Goal: Transaction & Acquisition: Book appointment/travel/reservation

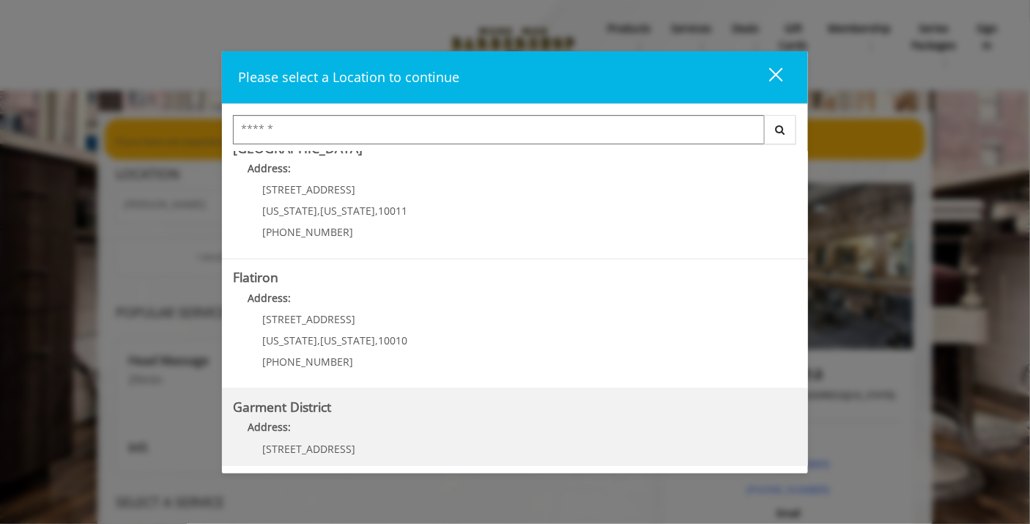
scroll to position [330, 0]
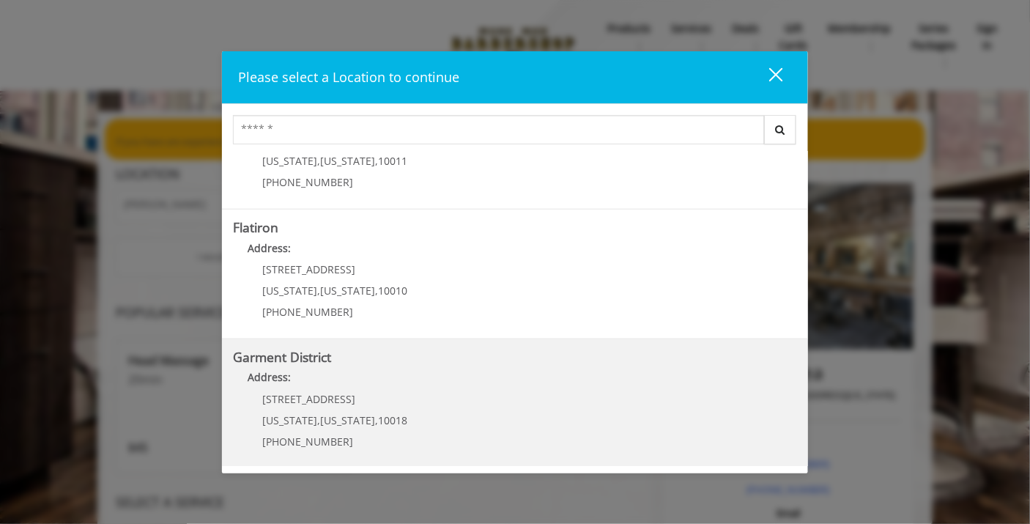
click at [352, 387] on District "Address:" at bounding box center [515, 380] width 564 height 23
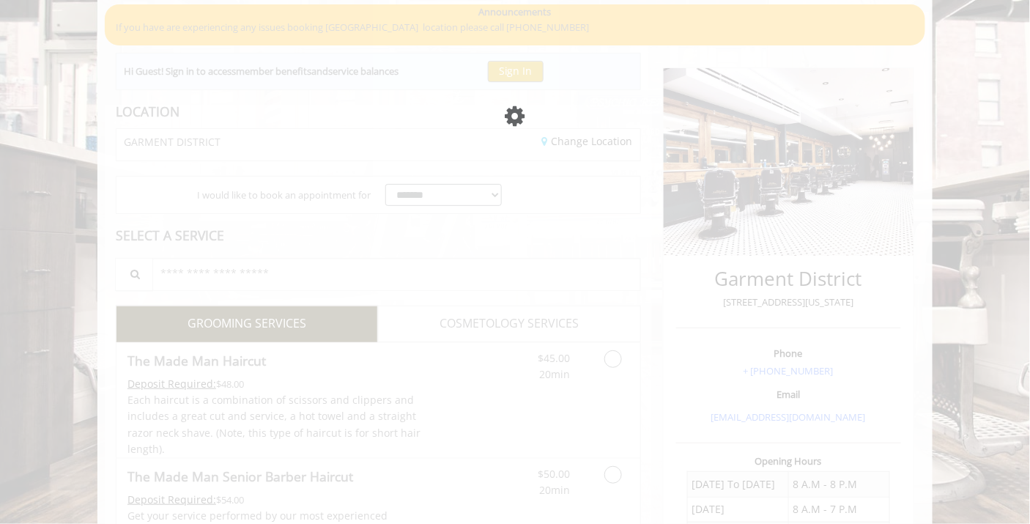
scroll to position [114, 0]
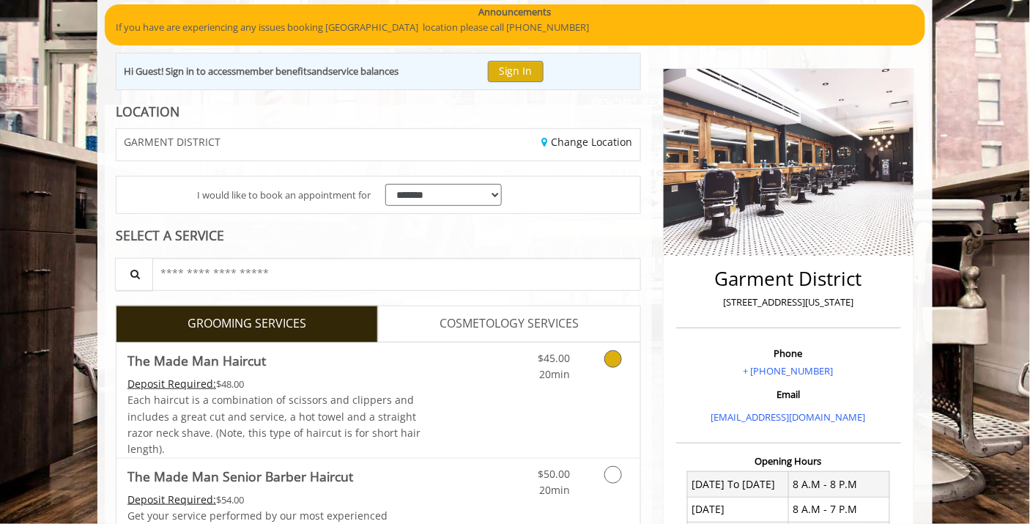
click at [458, 358] on link "Discounted Price" at bounding box center [465, 400] width 87 height 115
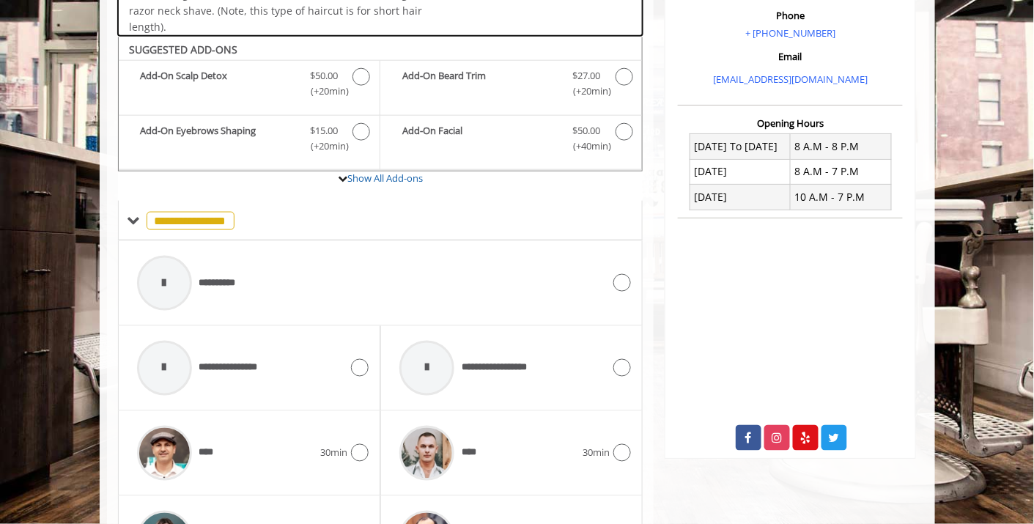
scroll to position [486, 0]
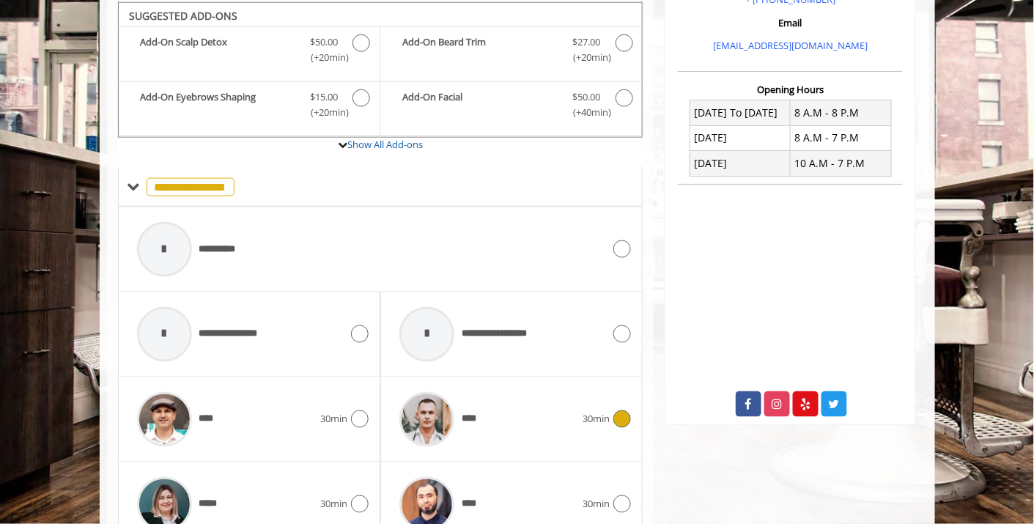
click at [525, 410] on div "****" at bounding box center [487, 420] width 190 height 70
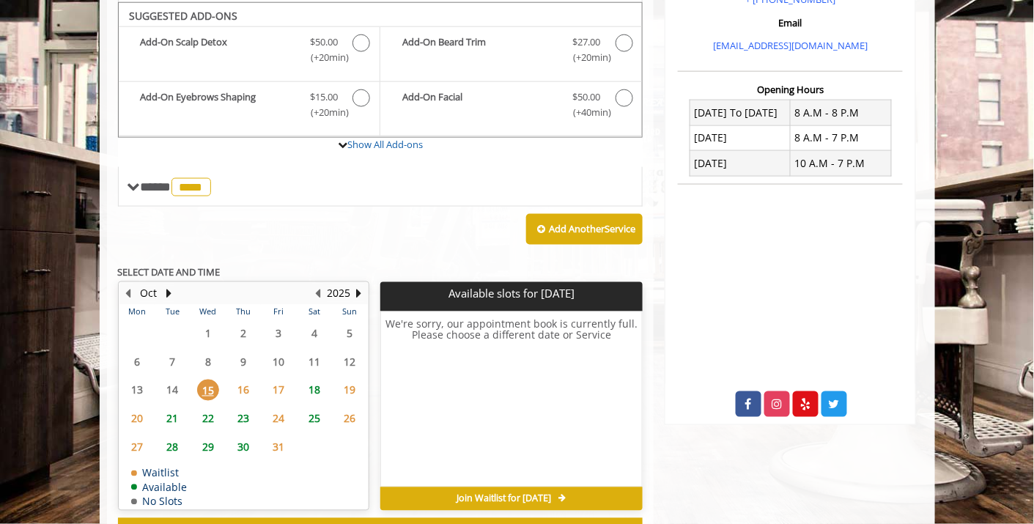
click at [173, 410] on span "21" at bounding box center [172, 418] width 22 height 21
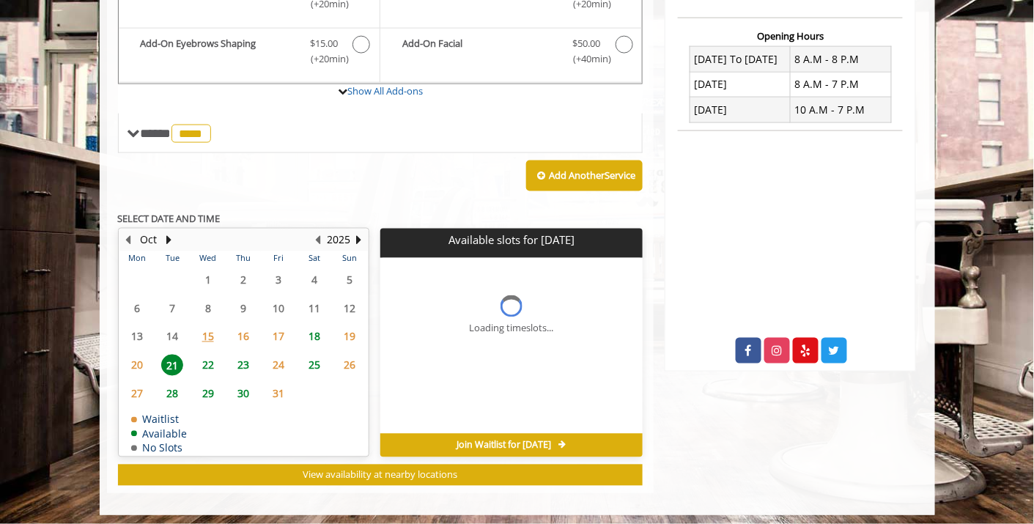
scroll to position [561, 0]
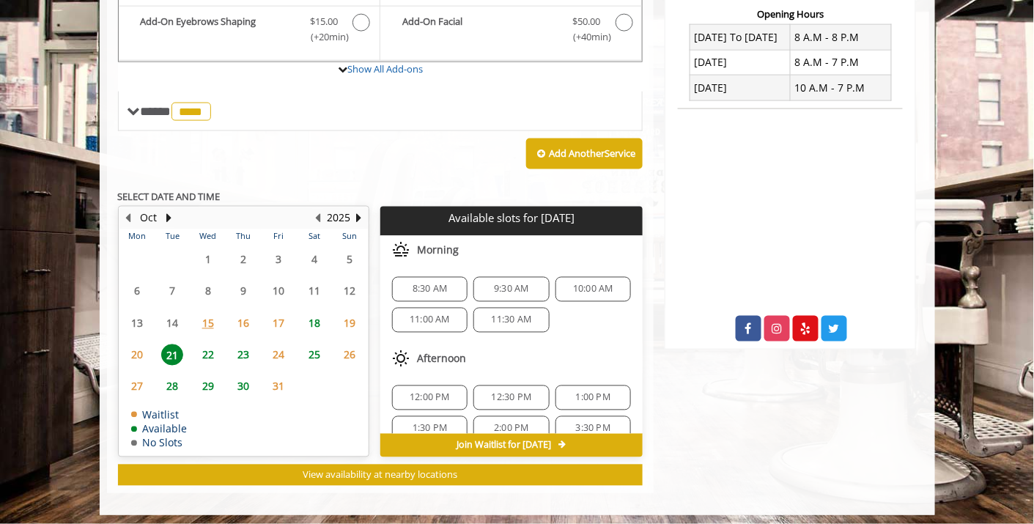
click at [503, 284] on span "9:30 AM" at bounding box center [511, 290] width 34 height 12
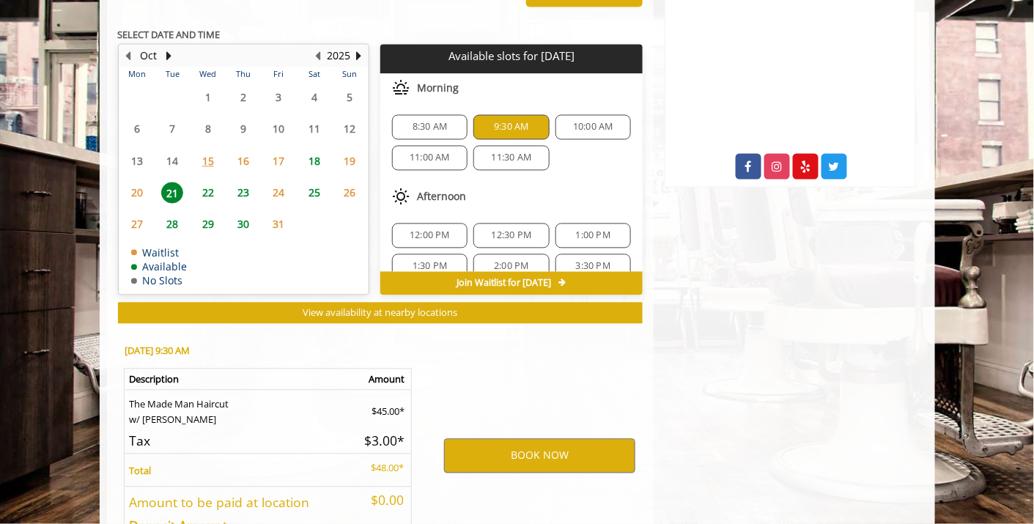
scroll to position [824, 0]
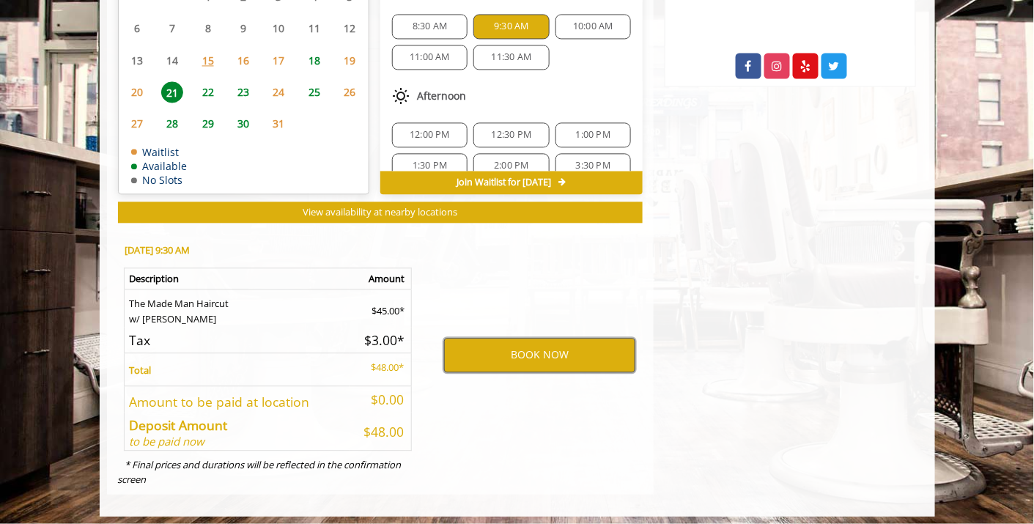
click at [508, 347] on button "BOOK NOW" at bounding box center [539, 355] width 191 height 34
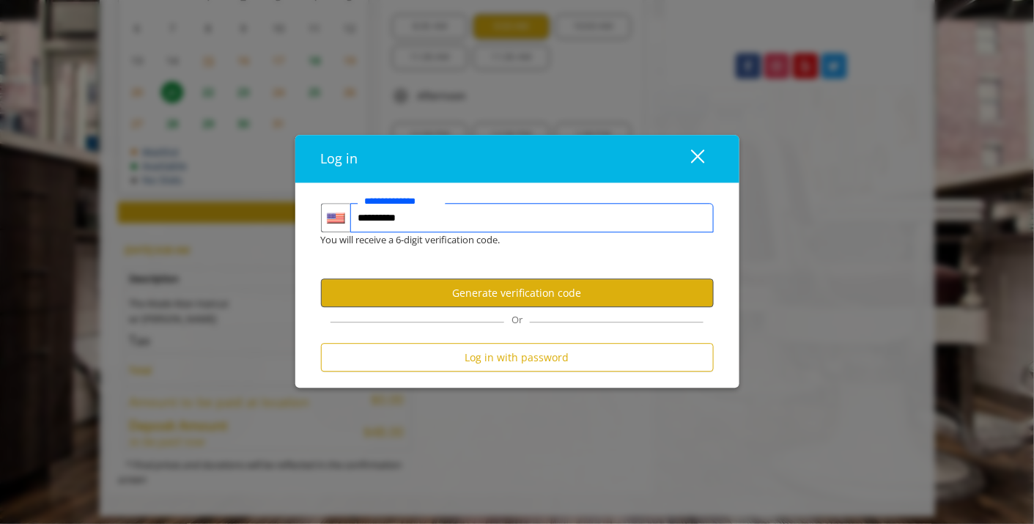
type input "**********"
click at [559, 302] on button "Generate verification code" at bounding box center [517, 293] width 393 height 29
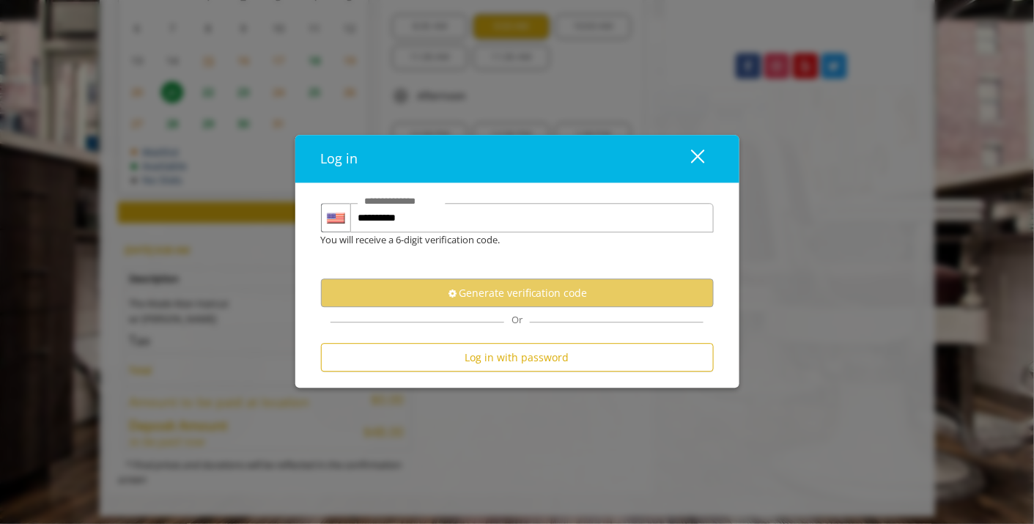
scroll to position [0, 0]
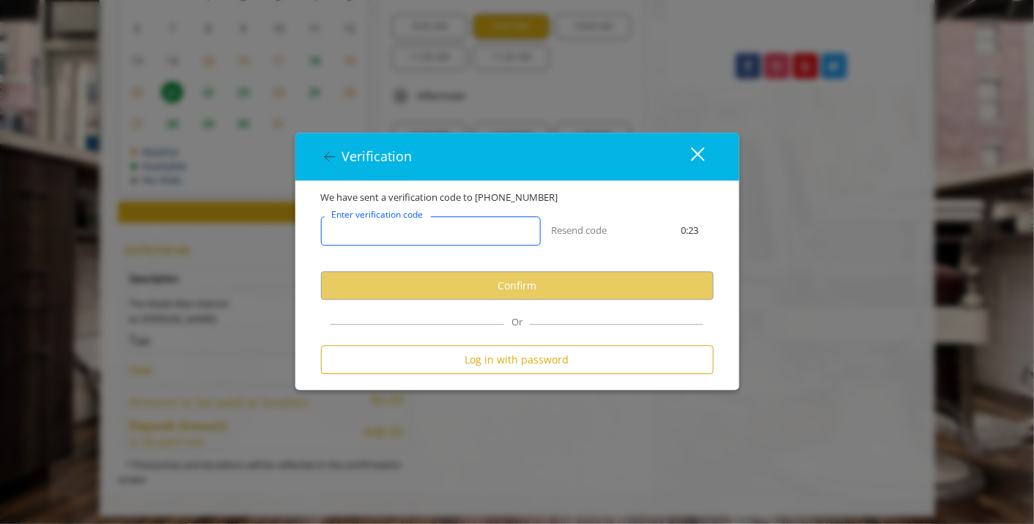
click at [505, 223] on input "Enter verification code" at bounding box center [431, 231] width 220 height 29
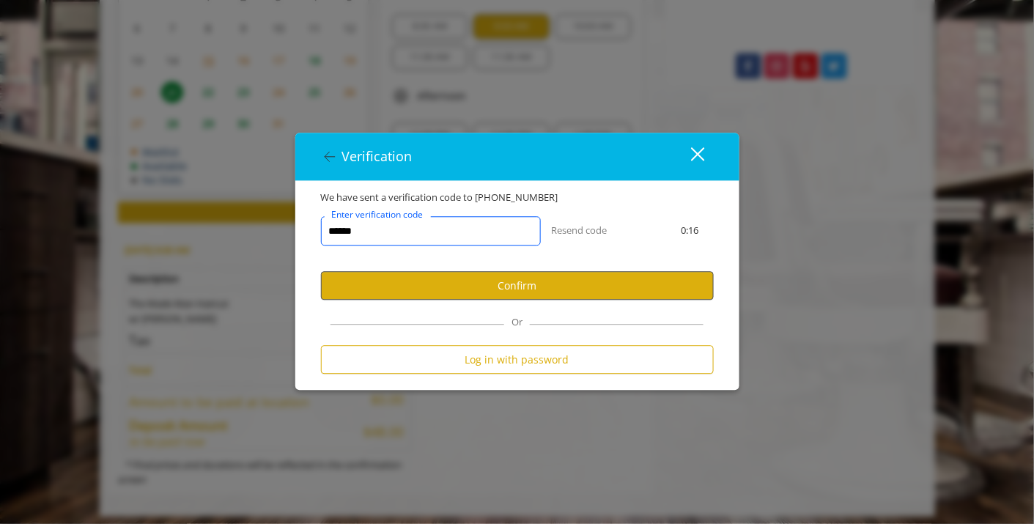
type input "******"
click at [511, 283] on button "Confirm" at bounding box center [517, 286] width 393 height 29
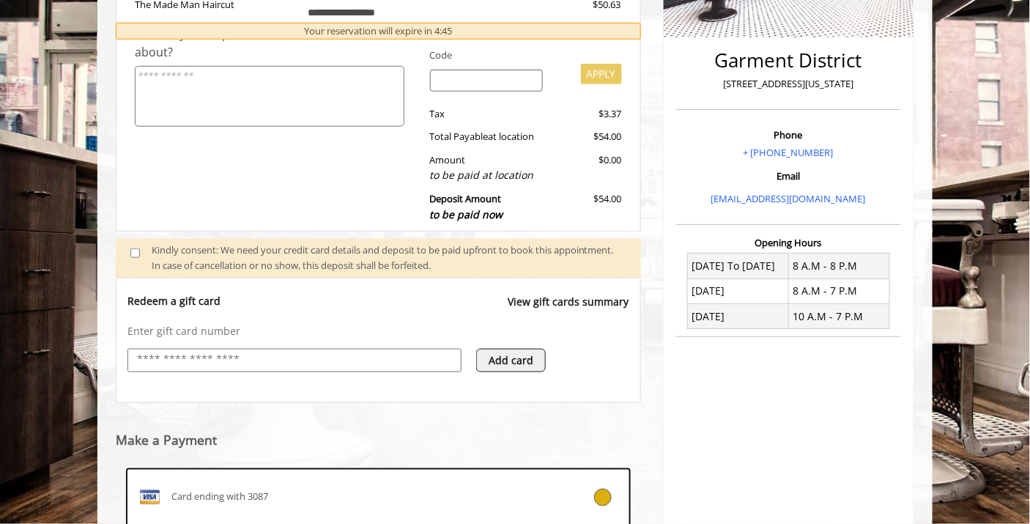
scroll to position [294, 0]
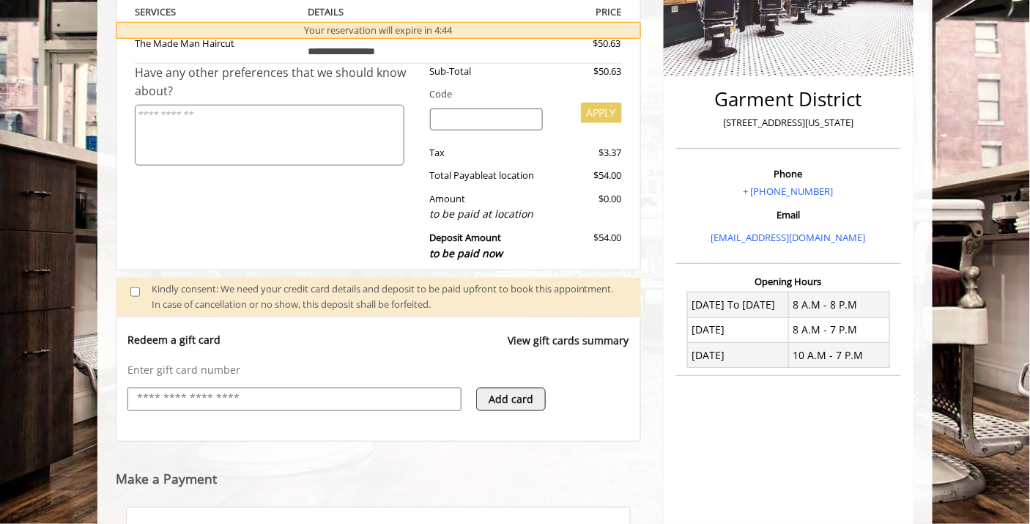
click at [325, 392] on input "text" at bounding box center [295, 399] width 318 height 18
type input "**********"
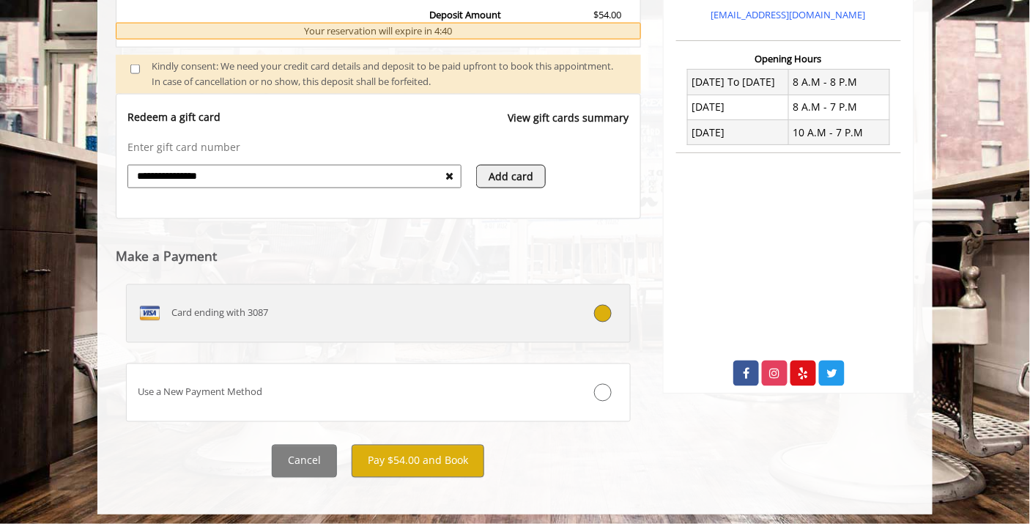
scroll to position [518, 0]
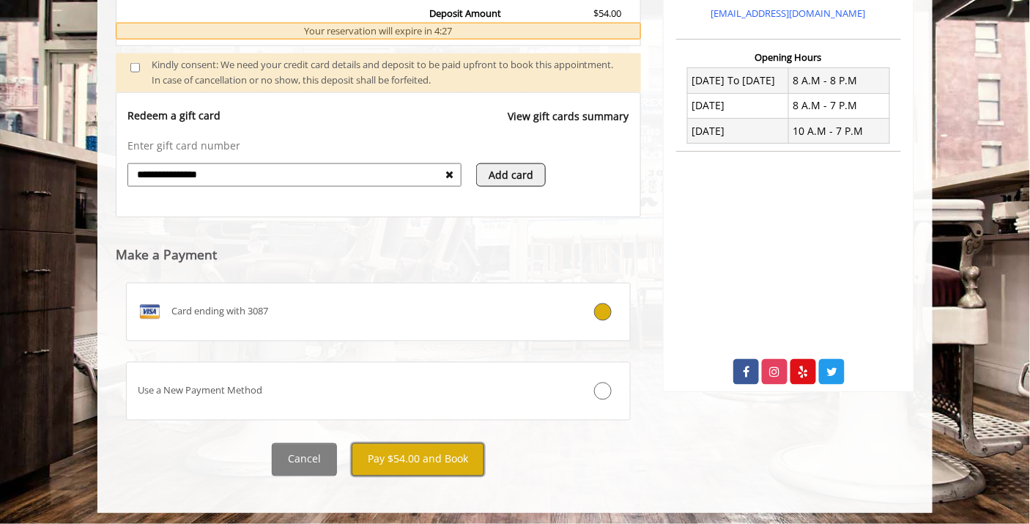
click at [404, 445] on button "Pay $54.00 and Book" at bounding box center [418, 459] width 133 height 33
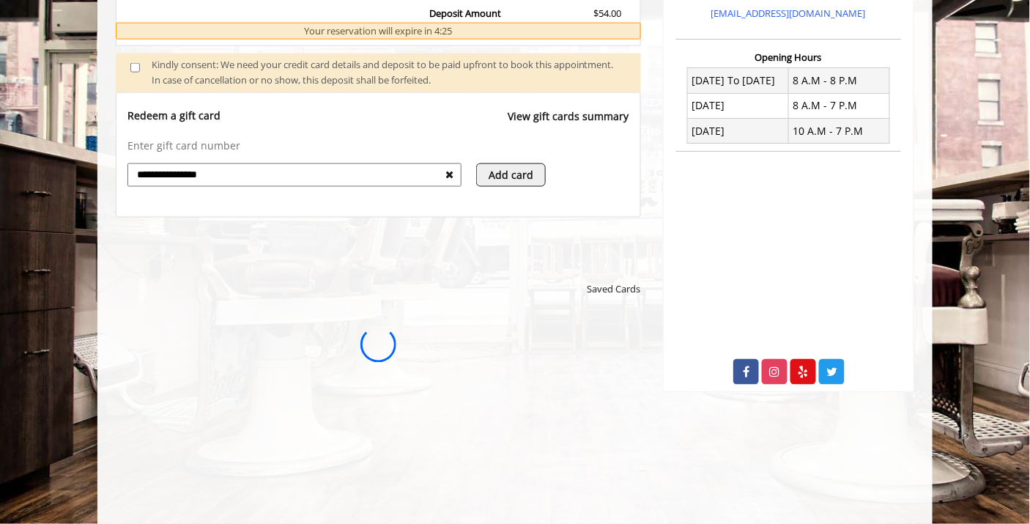
scroll to position [0, 0]
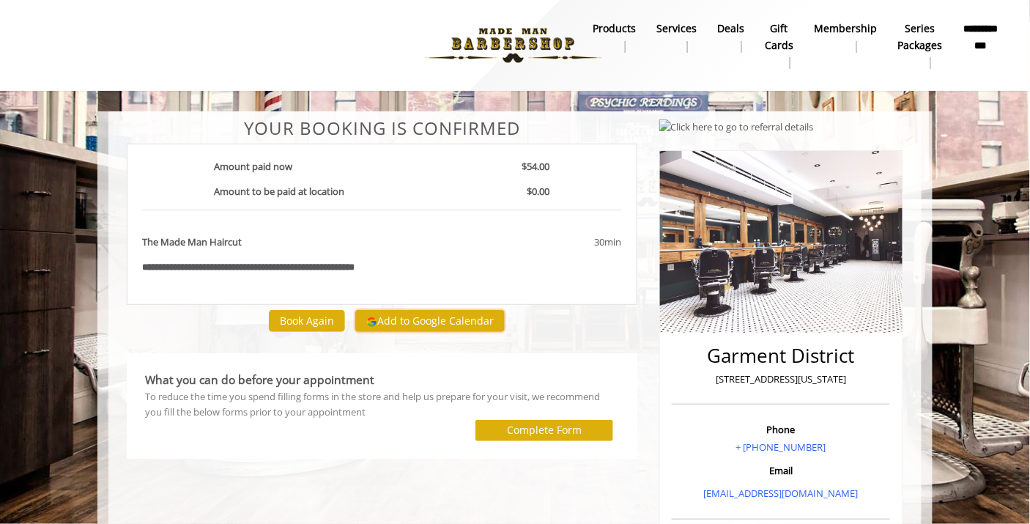
click at [436, 319] on button "Add to Google Calendar" at bounding box center [429, 321] width 149 height 22
